Goal: Transaction & Acquisition: Purchase product/service

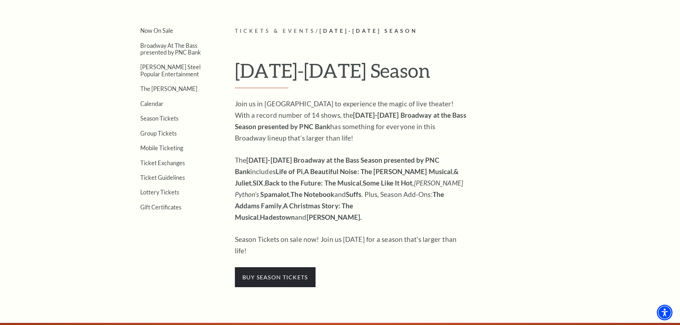
scroll to position [214, 0]
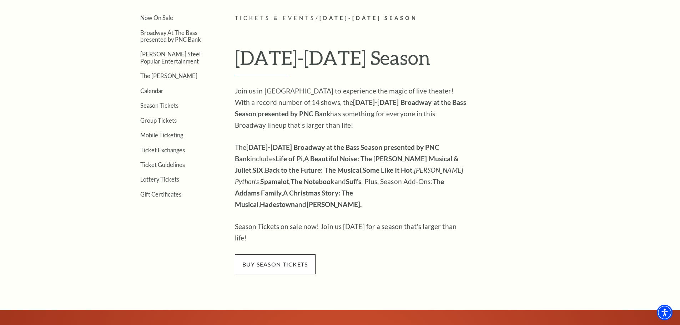
click at [262, 254] on span "buy season tickets" at bounding box center [275, 264] width 81 height 20
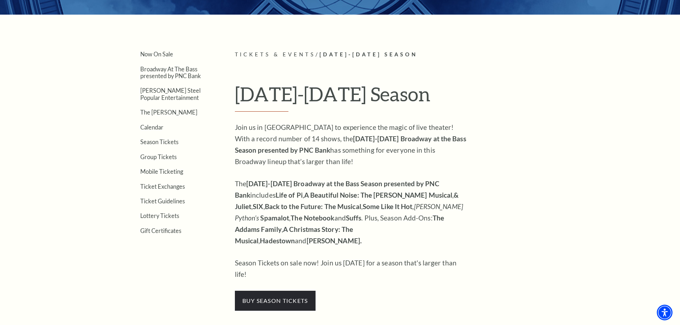
scroll to position [178, 0]
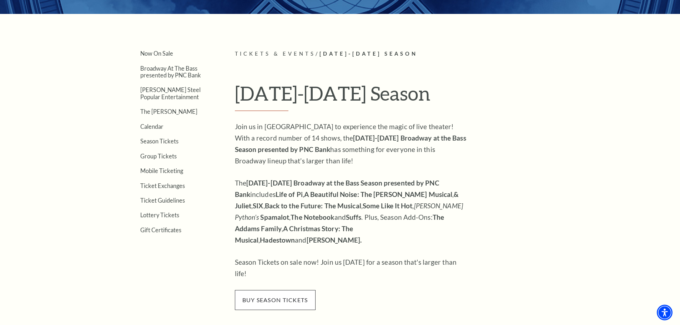
click at [299, 290] on span "buy season tickets" at bounding box center [275, 300] width 81 height 20
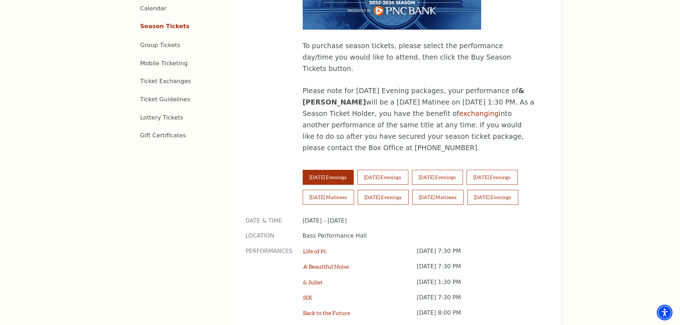
scroll to position [428, 0]
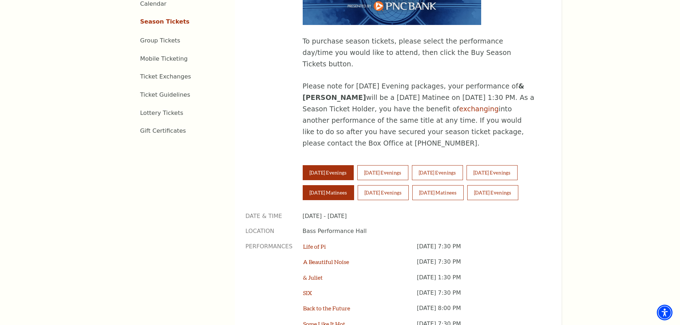
click at [345, 185] on button "Saturday Matinees" at bounding box center [328, 192] width 51 height 15
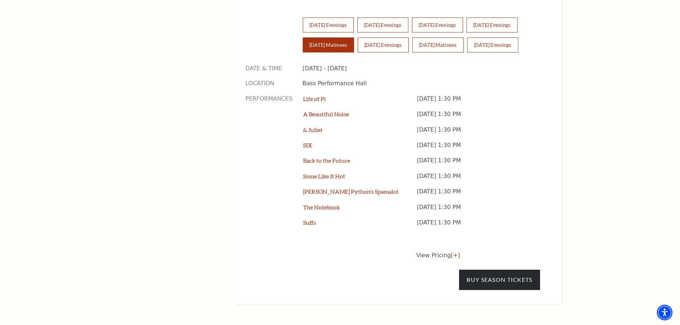
scroll to position [607, 0]
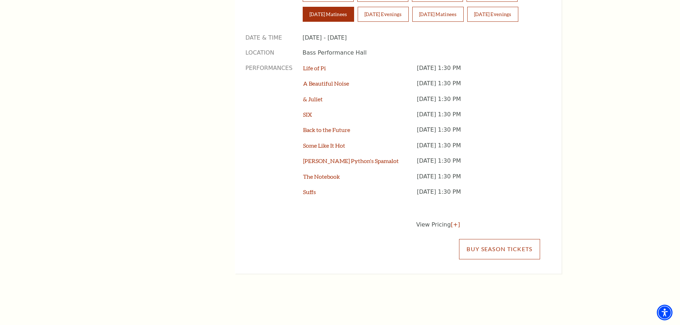
click at [512, 239] on link "Buy Season Tickets" at bounding box center [499, 249] width 81 height 20
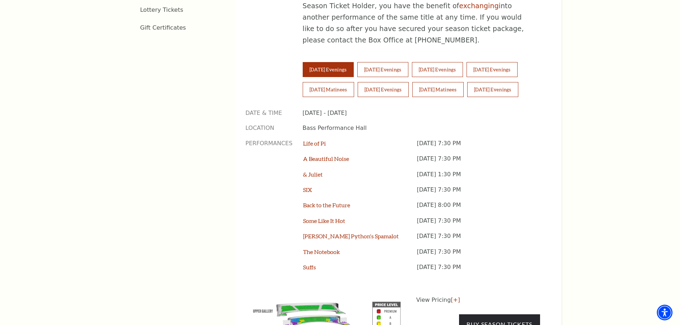
scroll to position [571, 0]
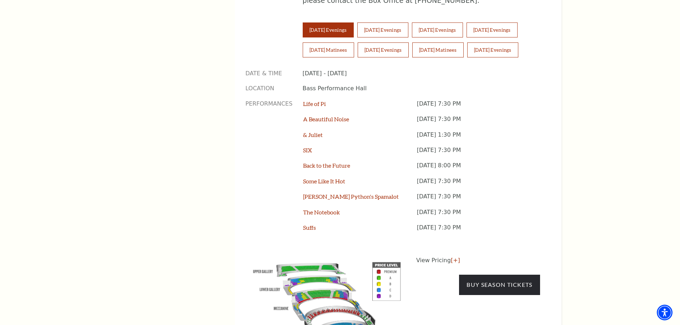
click at [430, 256] on p "View Pricing [+]" at bounding box center [478, 260] width 124 height 9
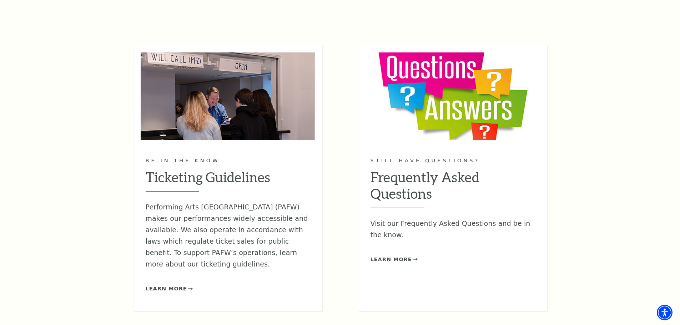
scroll to position [964, 0]
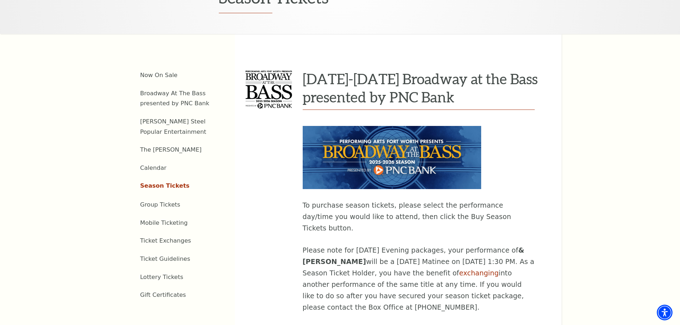
scroll to position [428, 0]
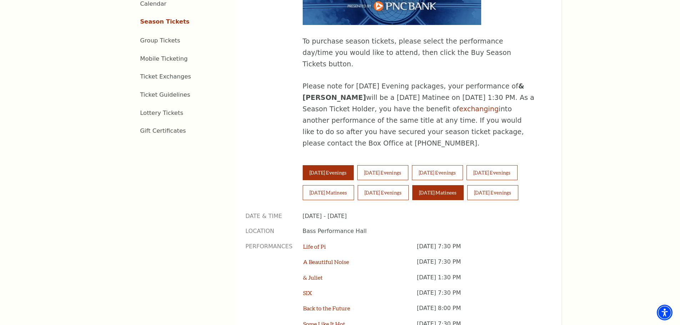
click at [452, 185] on button "Sunday Matinees" at bounding box center [437, 192] width 51 height 15
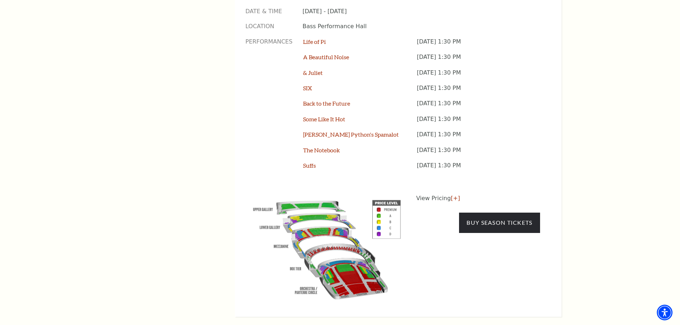
scroll to position [642, 0]
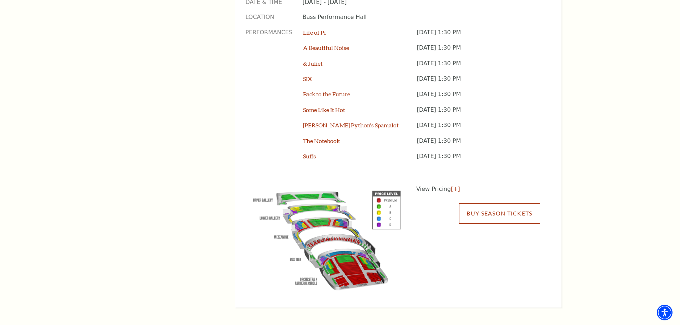
click at [487, 203] on link "Buy Season Tickets" at bounding box center [499, 213] width 81 height 20
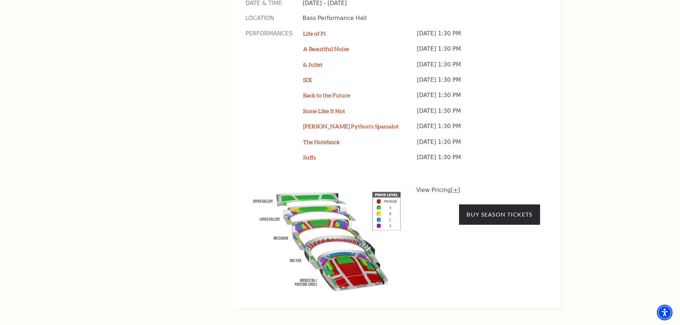
click at [452, 187] on link "[+]" at bounding box center [455, 190] width 9 height 7
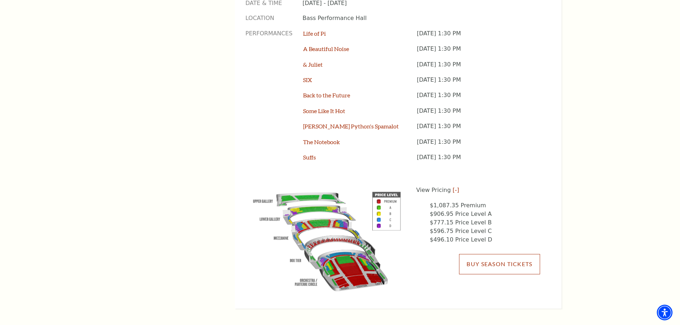
click at [506, 254] on link "Buy Season Tickets" at bounding box center [499, 264] width 81 height 20
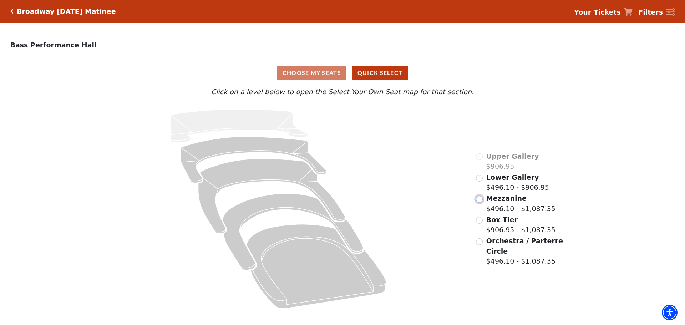
click at [479, 202] on input "Mezzanine$496.10 - $1,087.35\a" at bounding box center [479, 199] width 7 height 7
click at [383, 74] on button "Quick Select" at bounding box center [380, 73] width 56 height 14
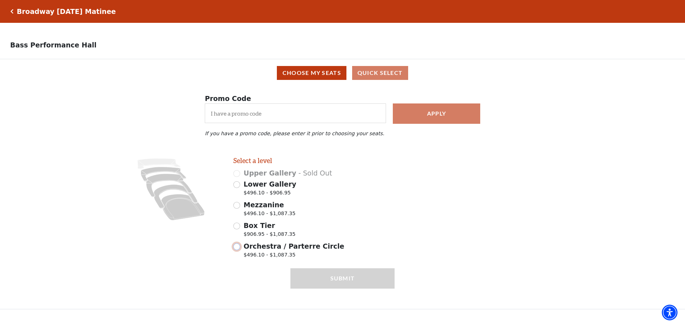
click at [237, 250] on input "Orchestra / Parterre Circle $496.10 - $1,087.35" at bounding box center [236, 246] width 7 height 7
radio input "true"
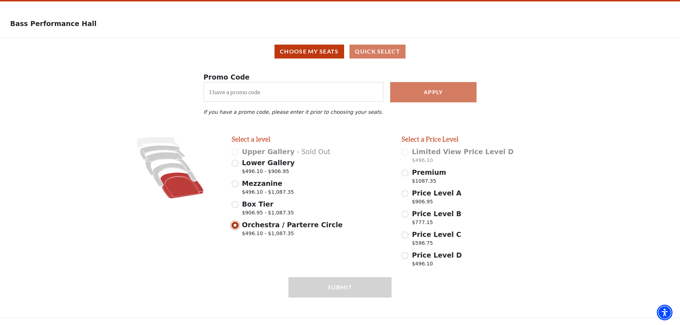
scroll to position [25, 0]
click at [405, 256] on input "Price Level D $496.10" at bounding box center [404, 255] width 7 height 7
radio input "true"
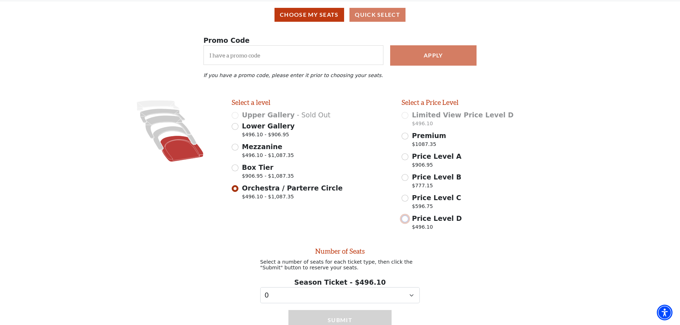
scroll to position [0, 0]
